Goal: Task Accomplishment & Management: Complete application form

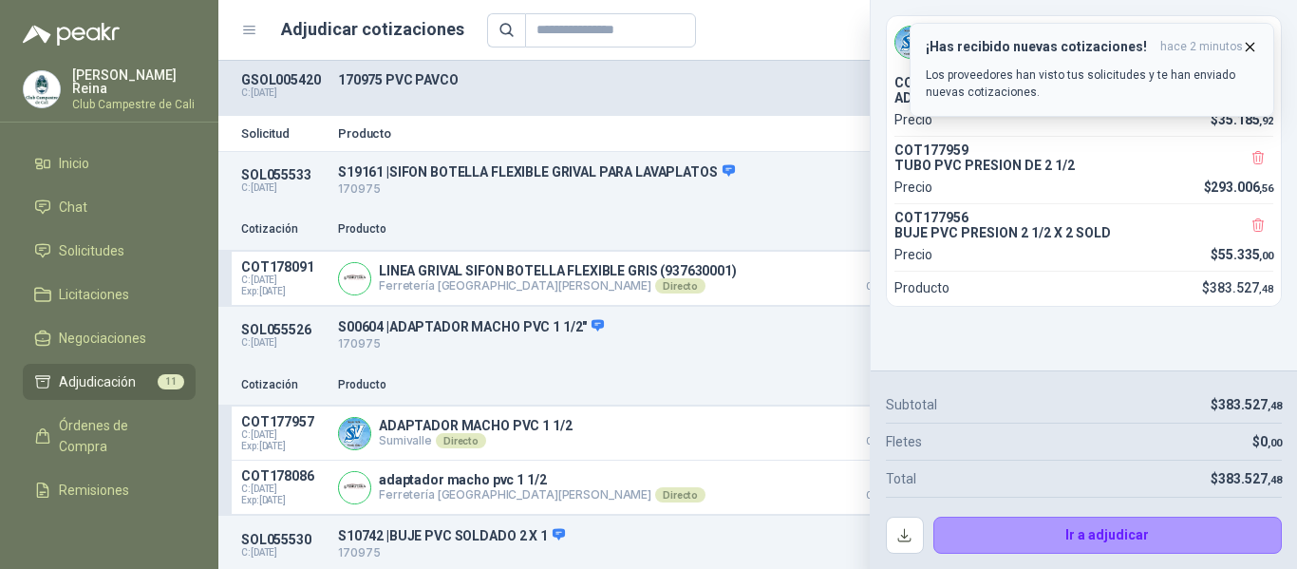
click at [1250, 47] on icon "button" at bounding box center [1250, 47] width 8 height 8
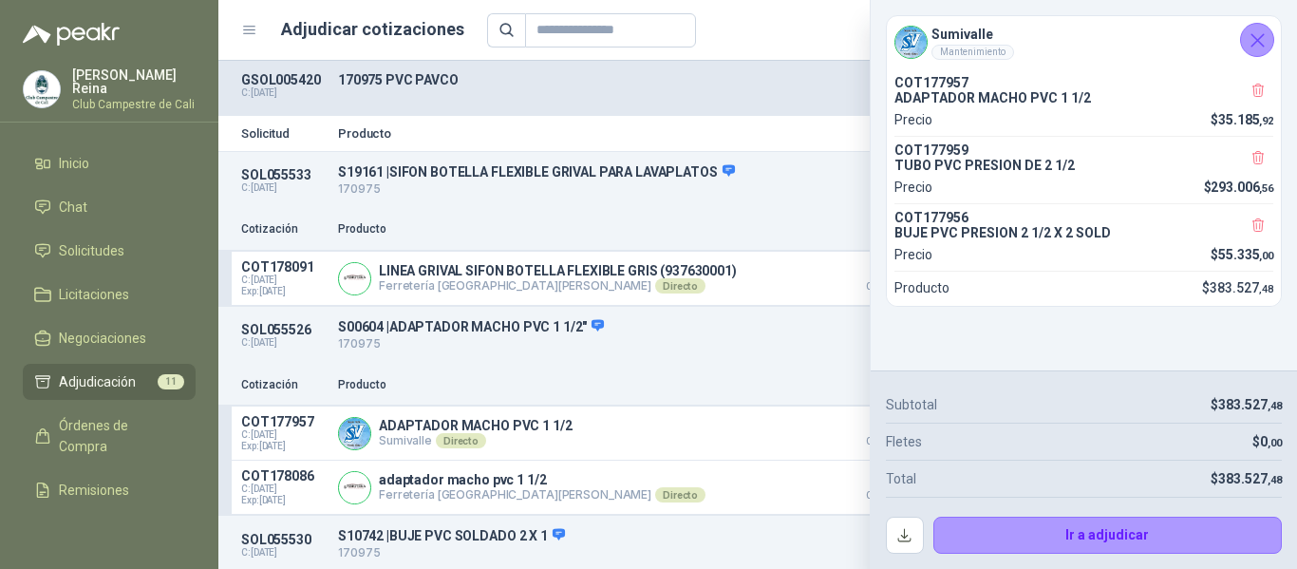
click at [1258, 41] on icon "Cerrar" at bounding box center [1257, 40] width 12 height 12
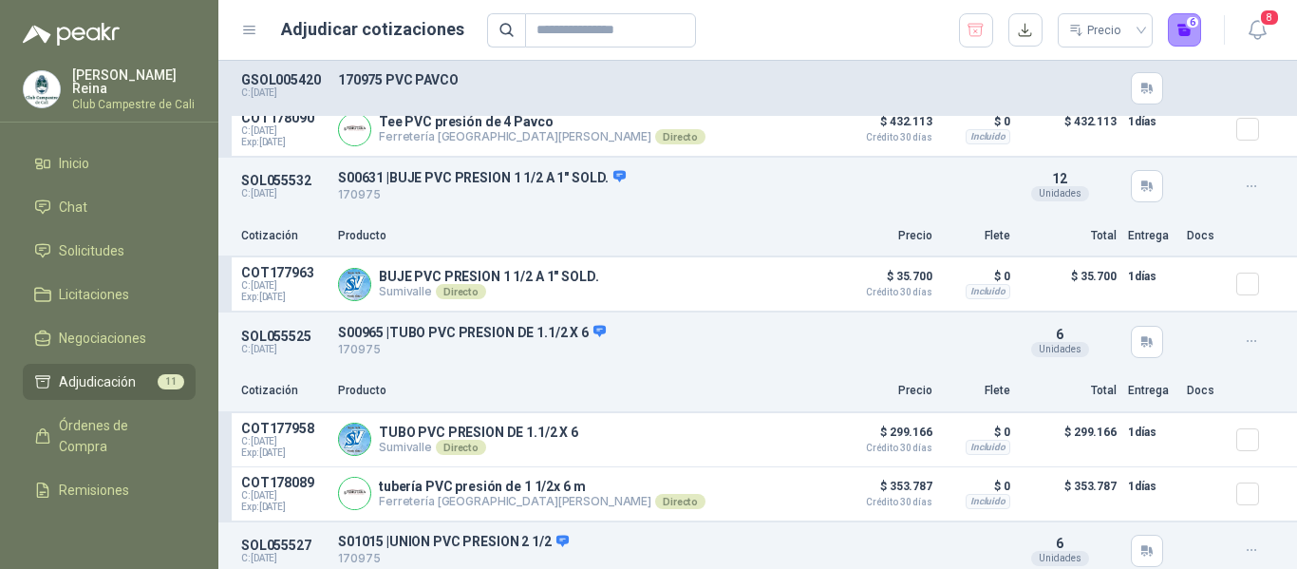
scroll to position [1471, 0]
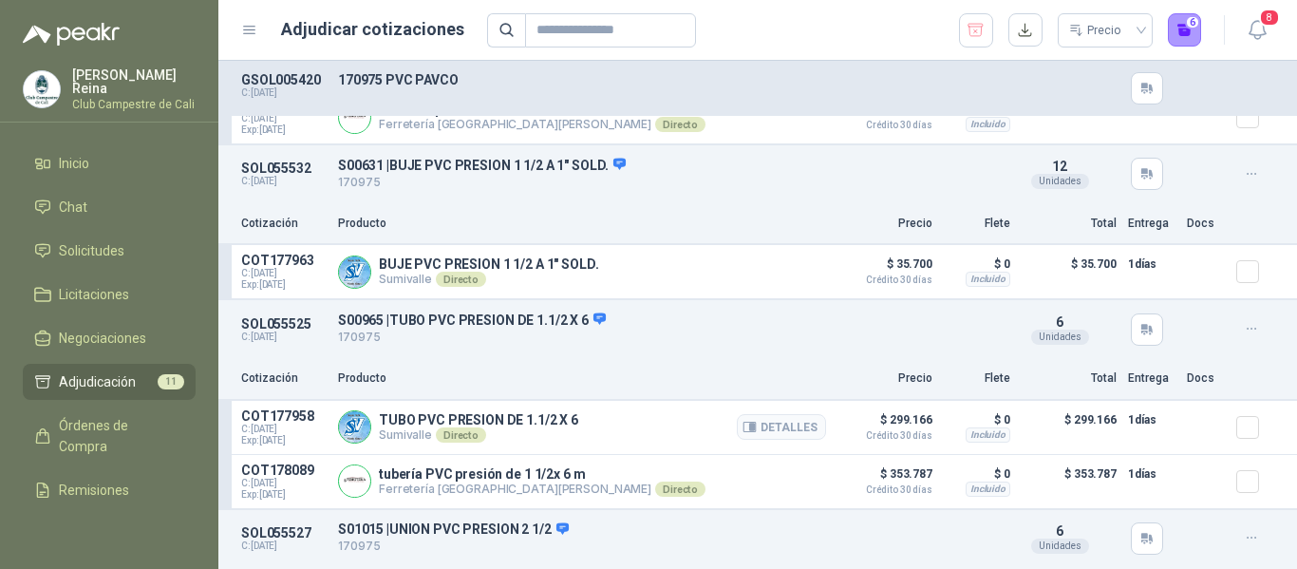
click at [1246, 434] on div at bounding box center [1255, 427] width 38 height 38
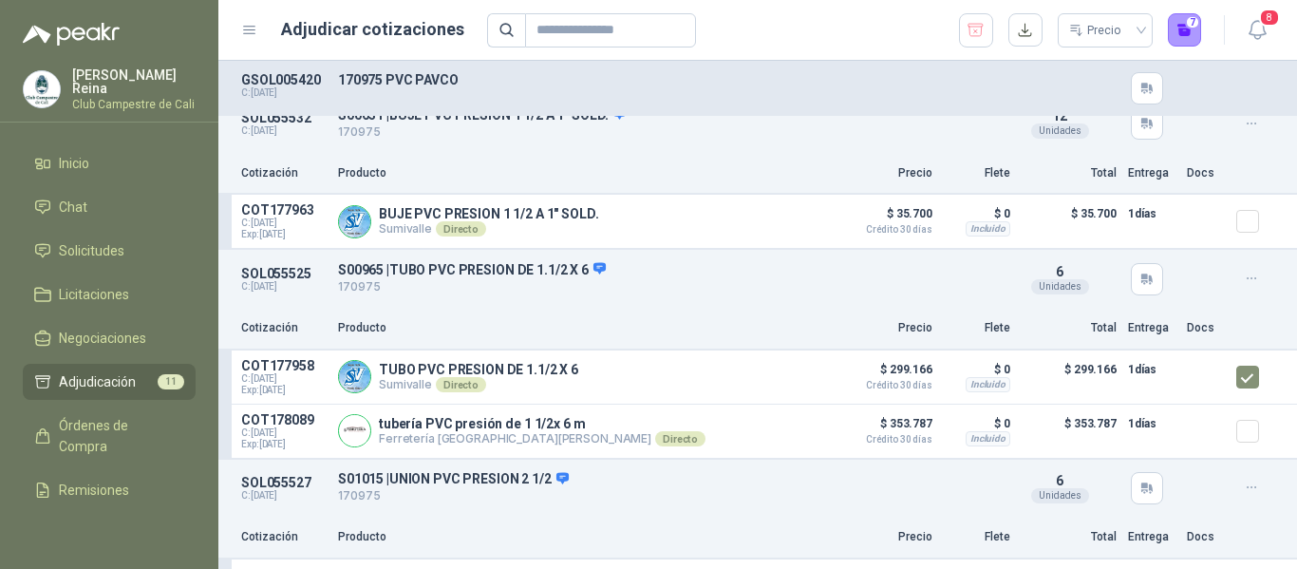
scroll to position [1571, 0]
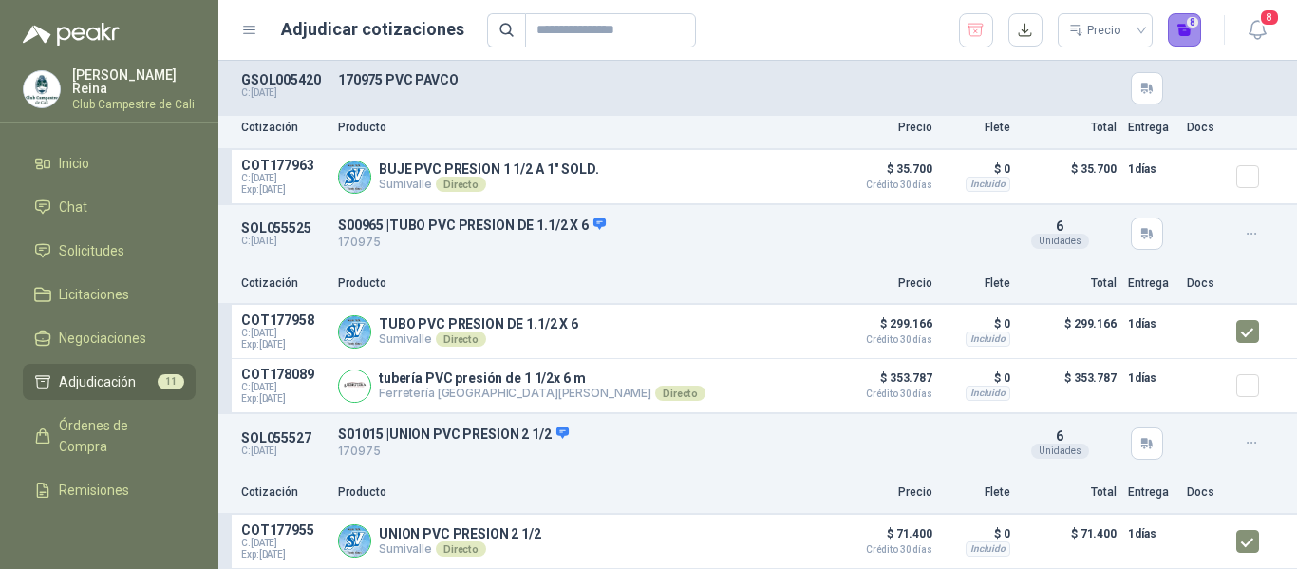
click at [1197, 31] on button "8" at bounding box center [1185, 30] width 34 height 34
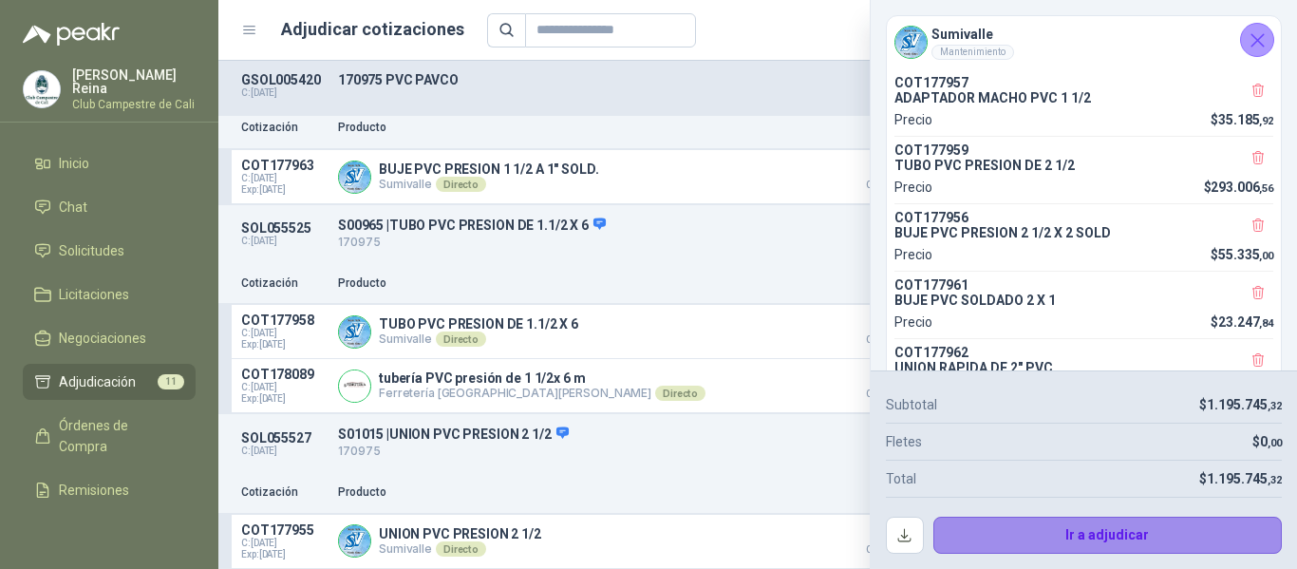
click at [1083, 537] on button "Ir a adjudicar" at bounding box center [1107, 535] width 349 height 38
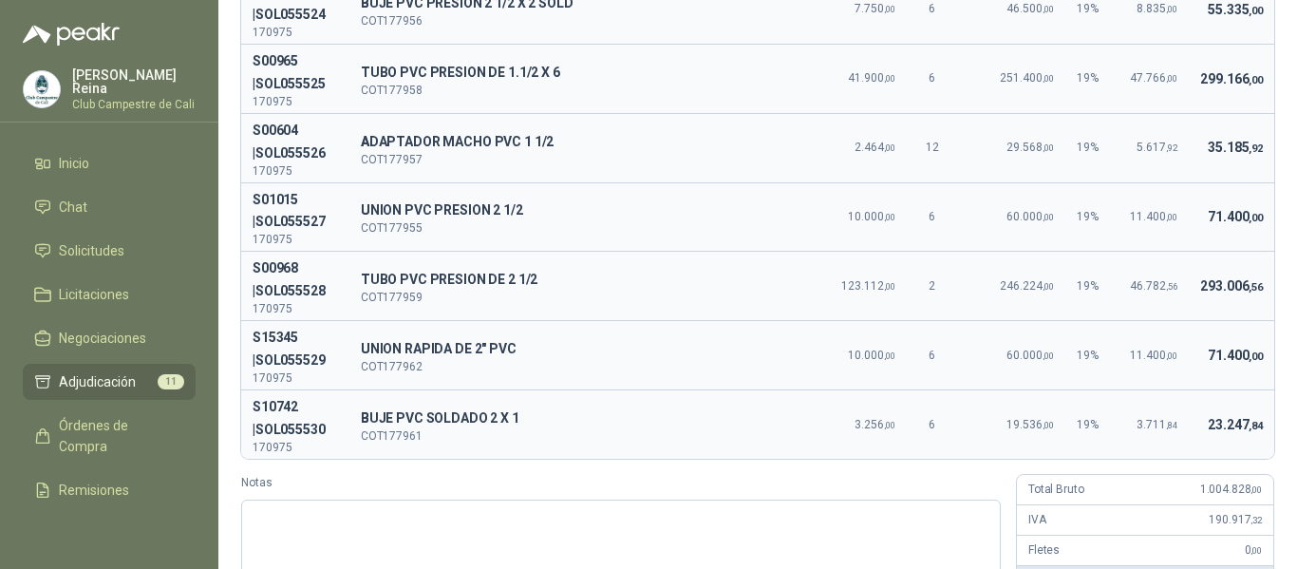
scroll to position [0, 0]
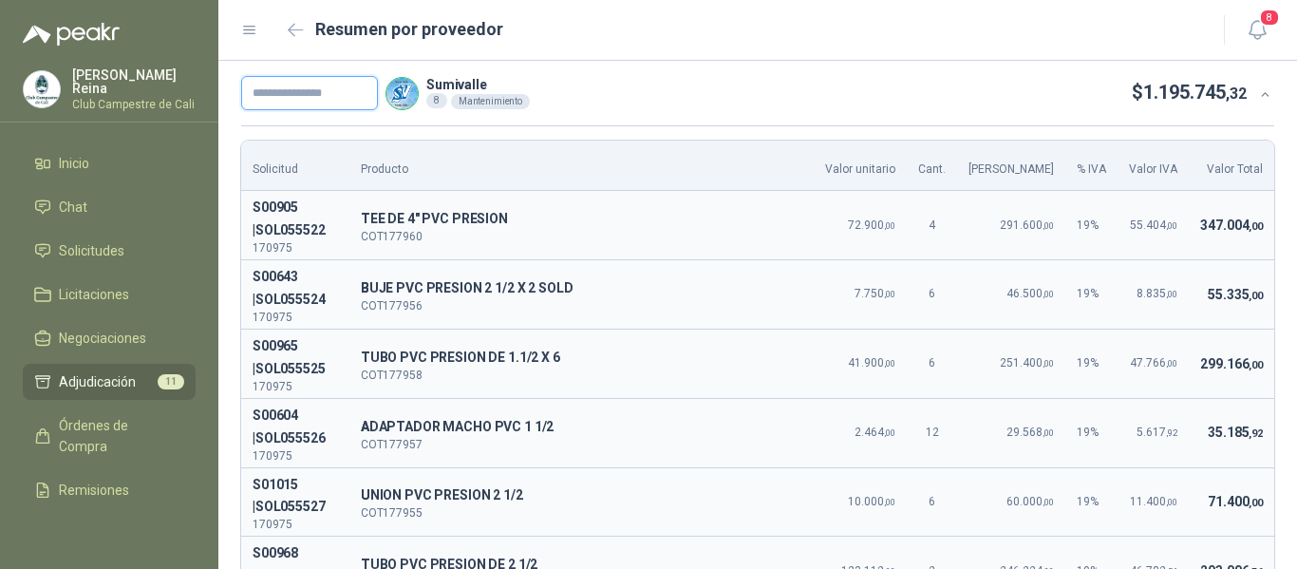
click at [291, 87] on input "text" at bounding box center [309, 93] width 137 height 34
type input "******"
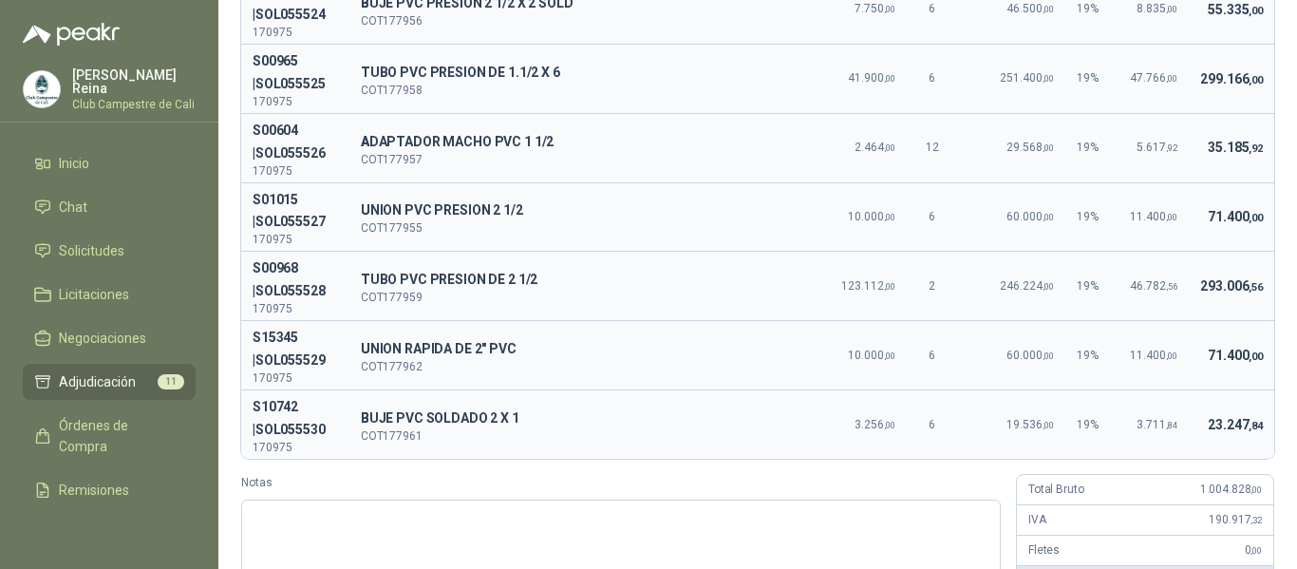
scroll to position [406, 0]
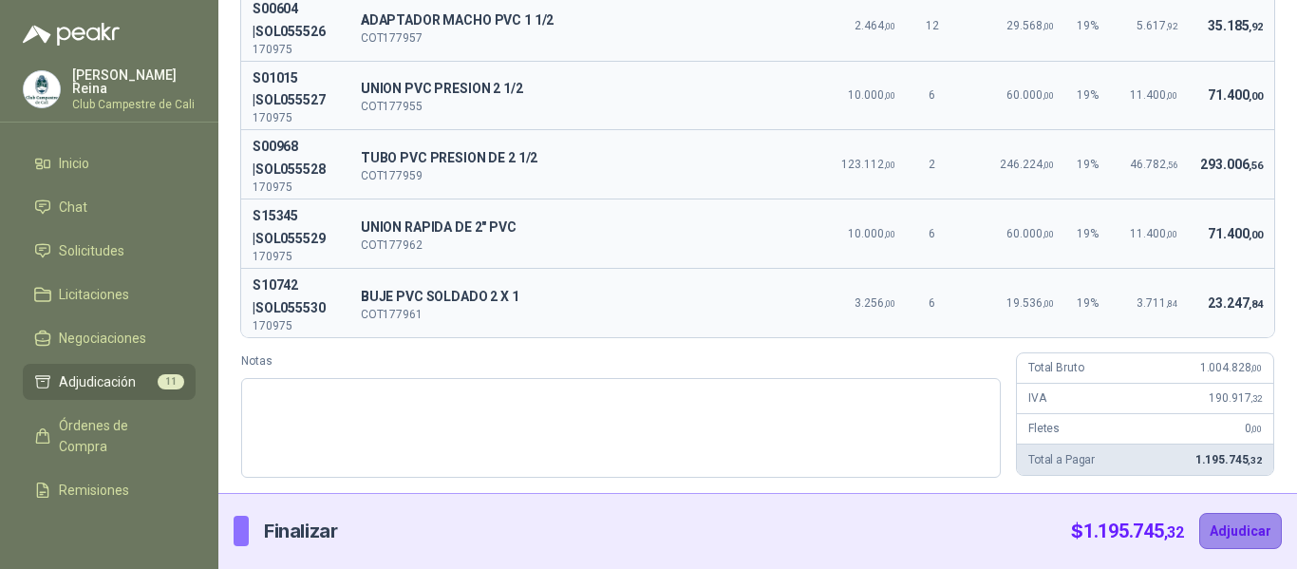
click at [1204, 524] on button "Adjudicar" at bounding box center [1240, 531] width 83 height 36
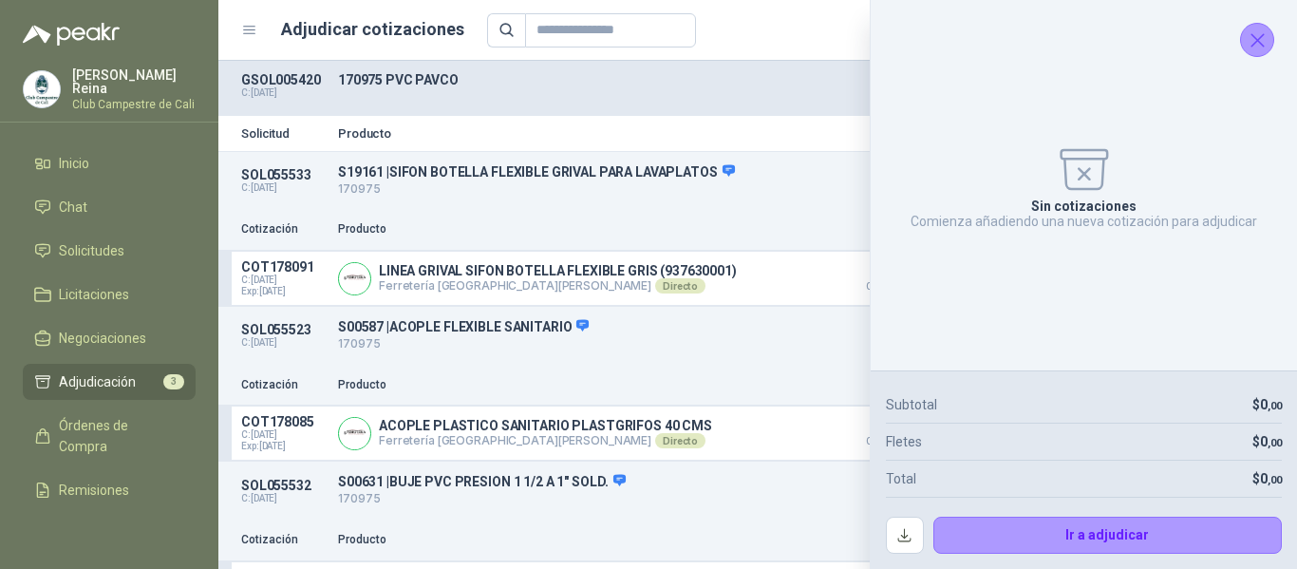
click at [1255, 39] on icon "Cerrar" at bounding box center [1257, 40] width 12 height 12
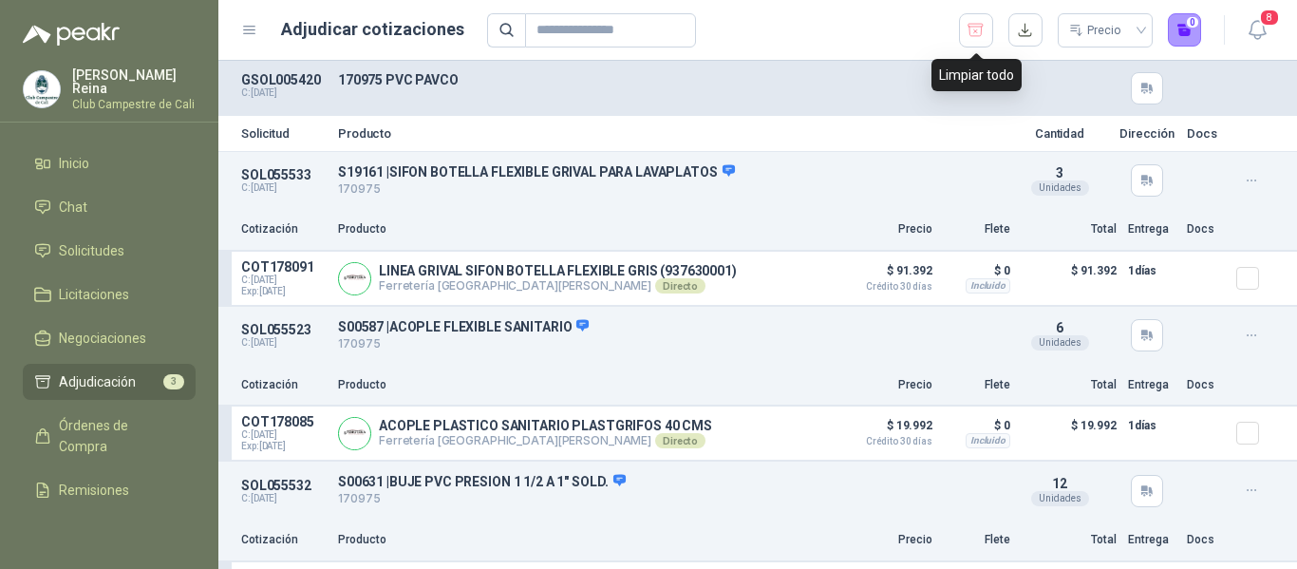
click at [971, 32] on icon "button" at bounding box center [975, 30] width 18 height 19
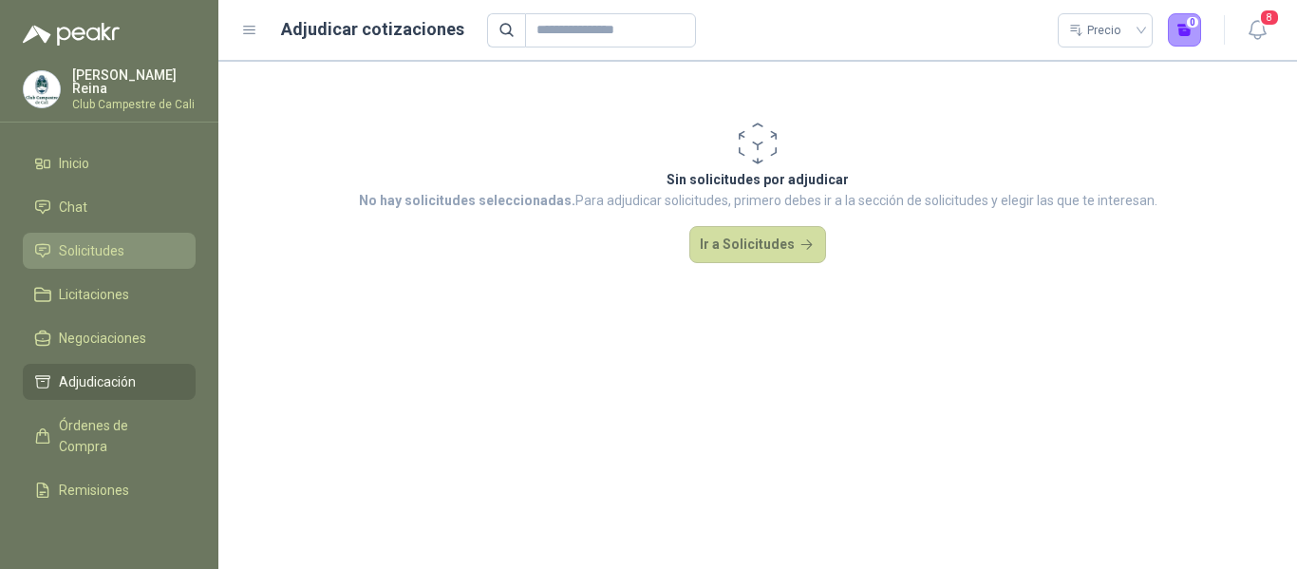
click at [88, 241] on span "Solicitudes" at bounding box center [92, 250] width 66 height 21
